Goal: Transaction & Acquisition: Purchase product/service

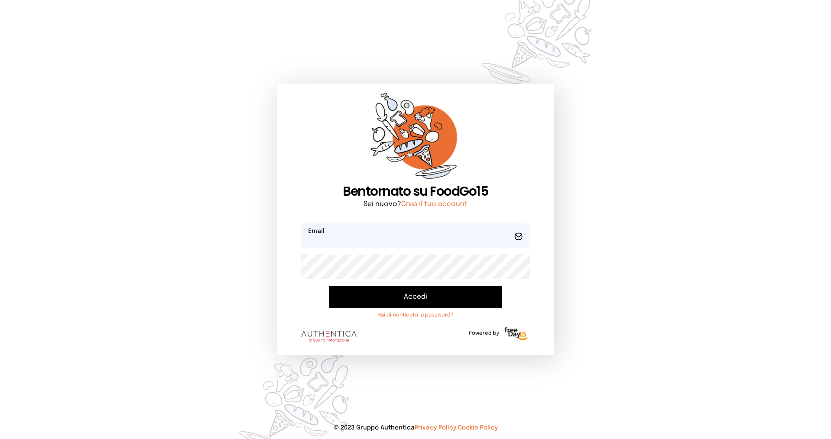
click at [386, 240] on input "email" at bounding box center [415, 235] width 228 height 24
type input "**********"
click at [329, 286] on button "Accedi" at bounding box center [415, 297] width 173 height 23
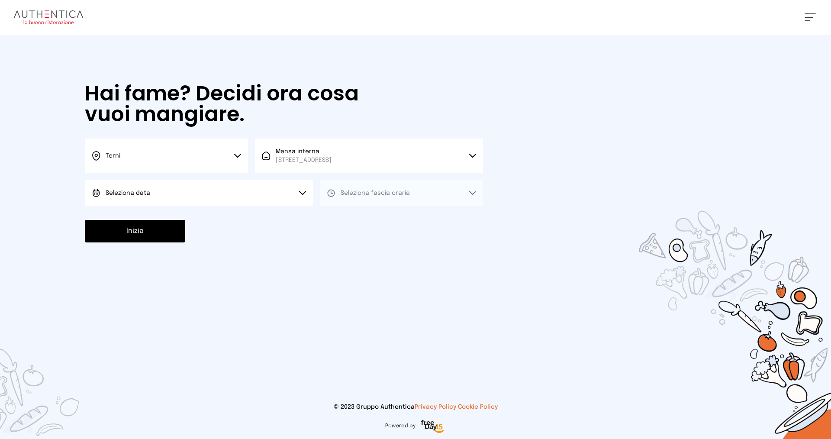
click at [304, 187] on button "Seleziona data" at bounding box center [199, 193] width 228 height 26
click at [180, 219] on li "[DATE], [DATE]" at bounding box center [199, 217] width 228 height 23
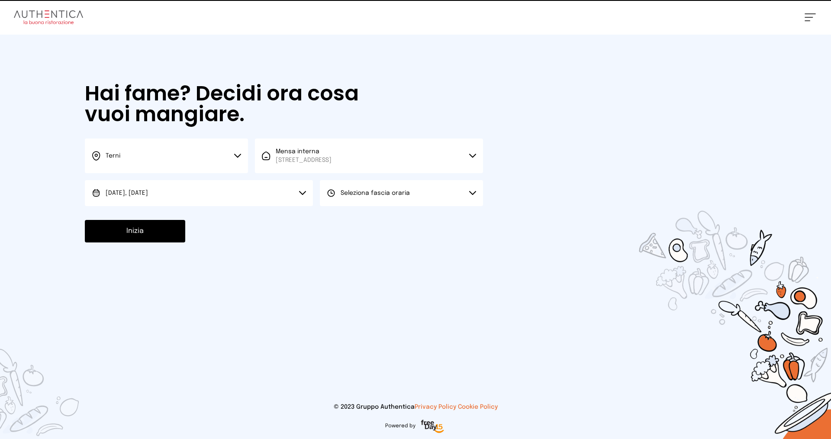
click at [449, 187] on button "Seleziona fascia oraria" at bounding box center [401, 193] width 163 height 26
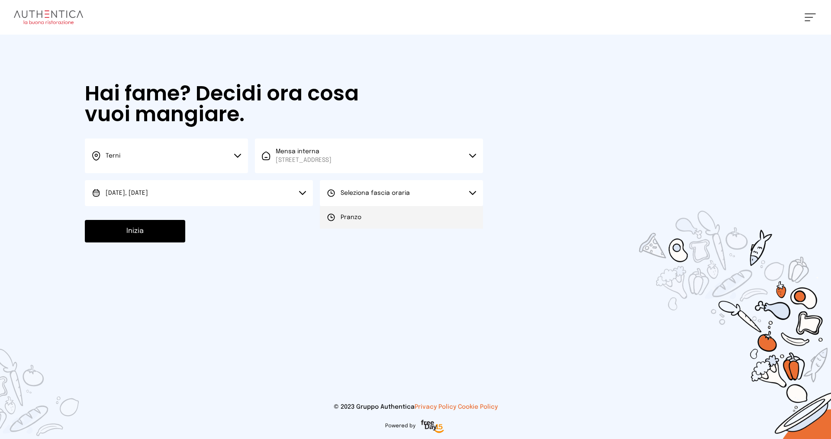
click at [371, 217] on li "Pranzo" at bounding box center [401, 217] width 163 height 23
click at [139, 240] on button "Inizia" at bounding box center [135, 231] width 100 height 23
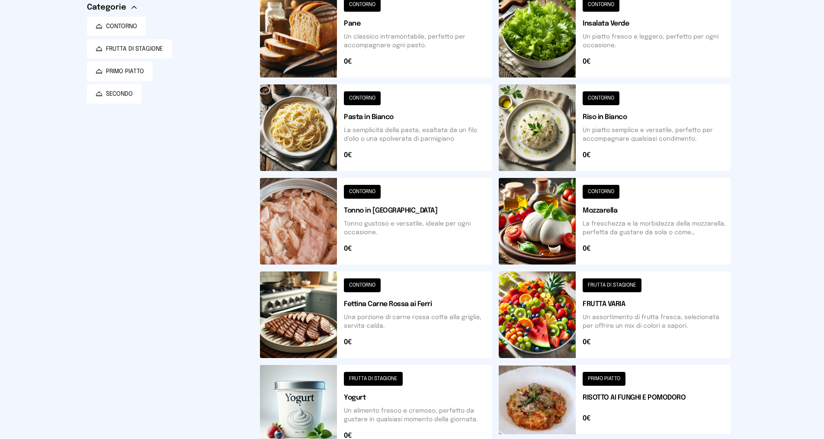
scroll to position [52, 0]
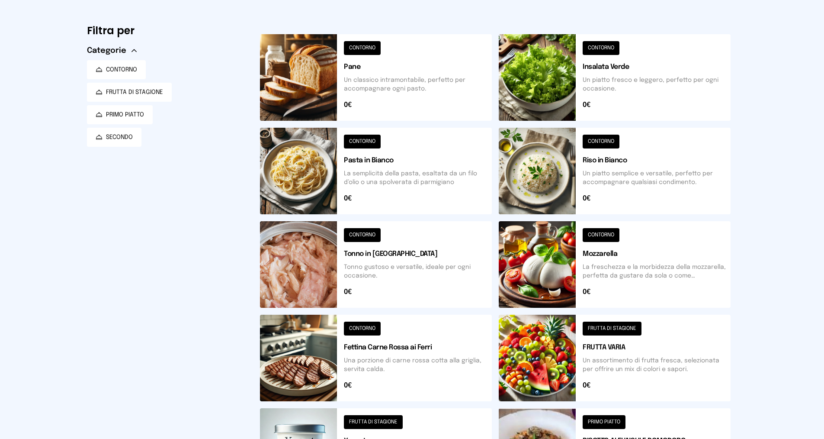
click at [549, 171] on button at bounding box center [615, 171] width 232 height 87
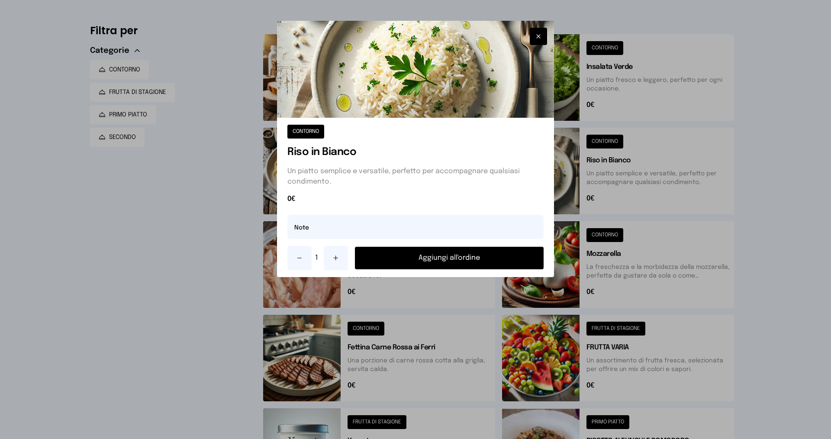
click at [422, 252] on button "Aggiungi all'ordine" at bounding box center [449, 258] width 189 height 23
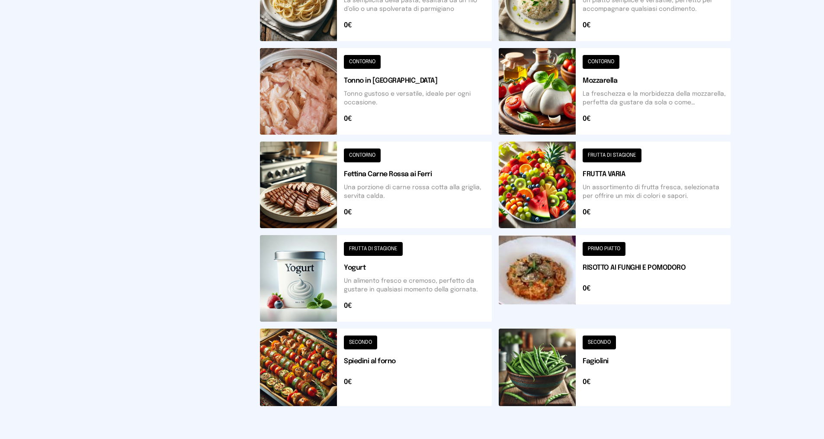
scroll to position [269, 0]
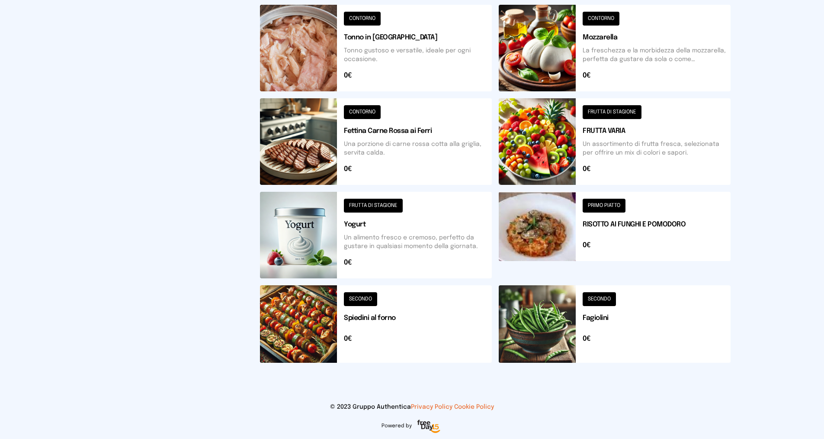
click at [322, 160] on button at bounding box center [376, 141] width 232 height 87
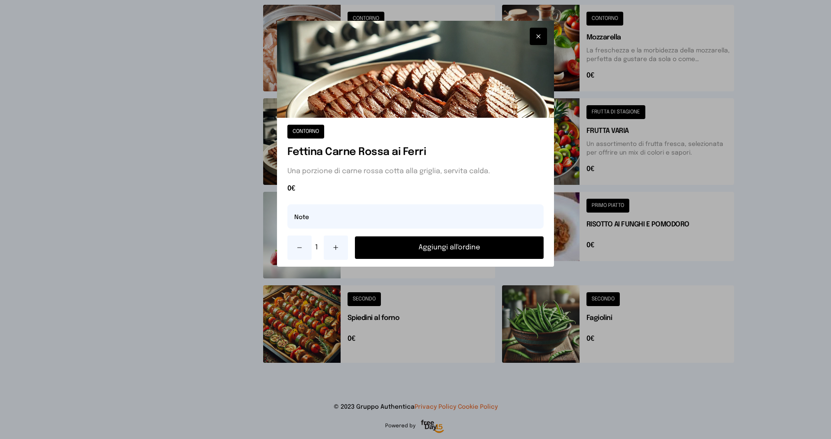
click at [412, 240] on button "Aggiungi all'ordine" at bounding box center [449, 247] width 189 height 23
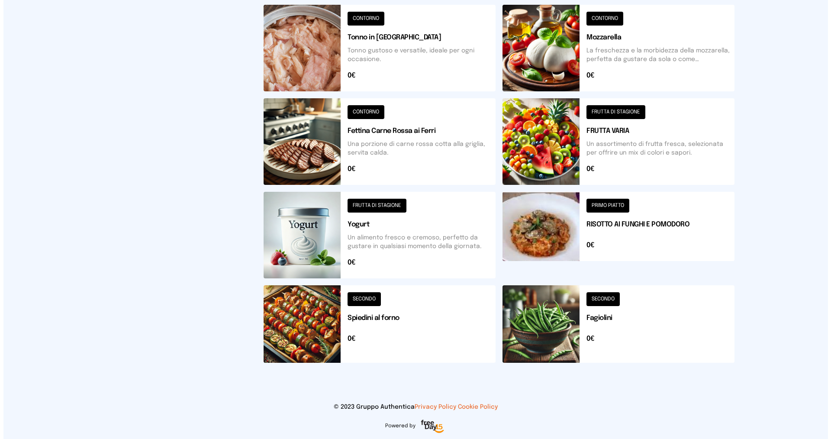
scroll to position [0, 0]
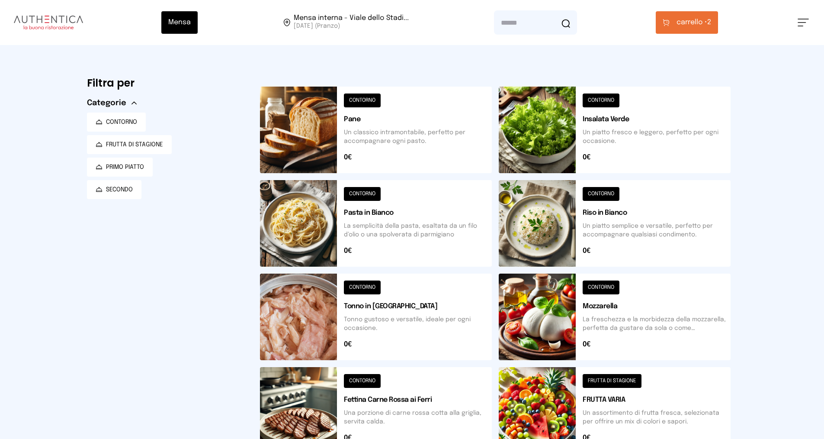
click at [711, 17] on button "carrello • 2" at bounding box center [687, 22] width 62 height 23
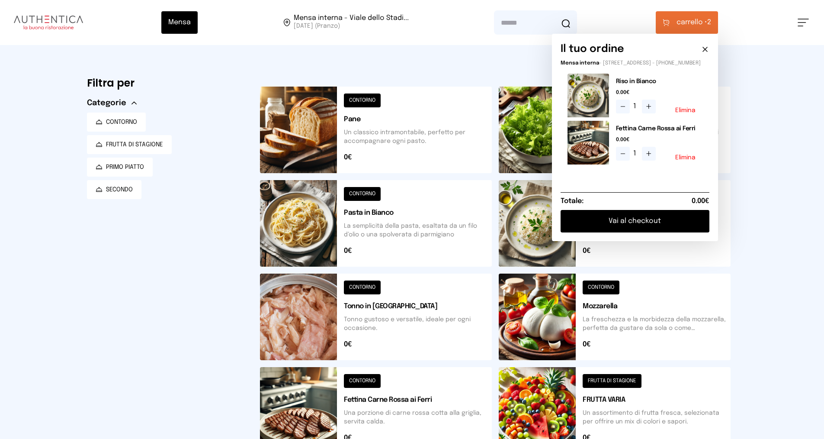
click at [634, 219] on button "Vai al checkout" at bounding box center [635, 221] width 149 height 23
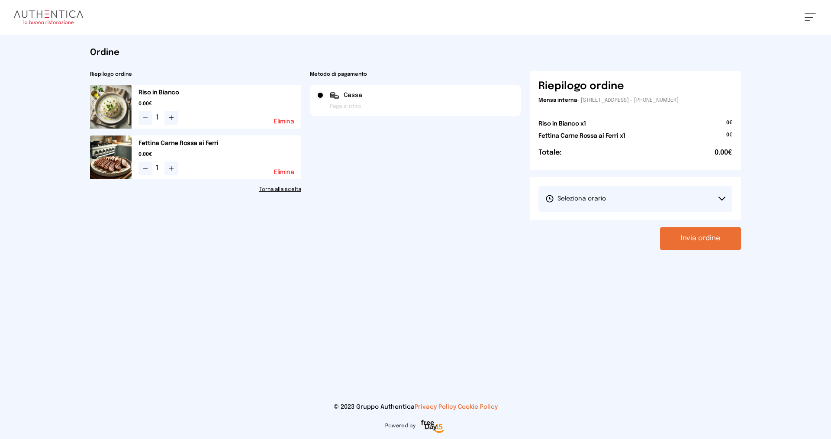
click at [636, 199] on button "Seleziona orario" at bounding box center [635, 199] width 194 height 26
click at [607, 222] on span "1° Turno (13:00 - 15:00)" at bounding box center [577, 223] width 65 height 9
click at [685, 237] on button "Invia ordine" at bounding box center [700, 238] width 81 height 23
